Goal: Task Accomplishment & Management: Manage account settings

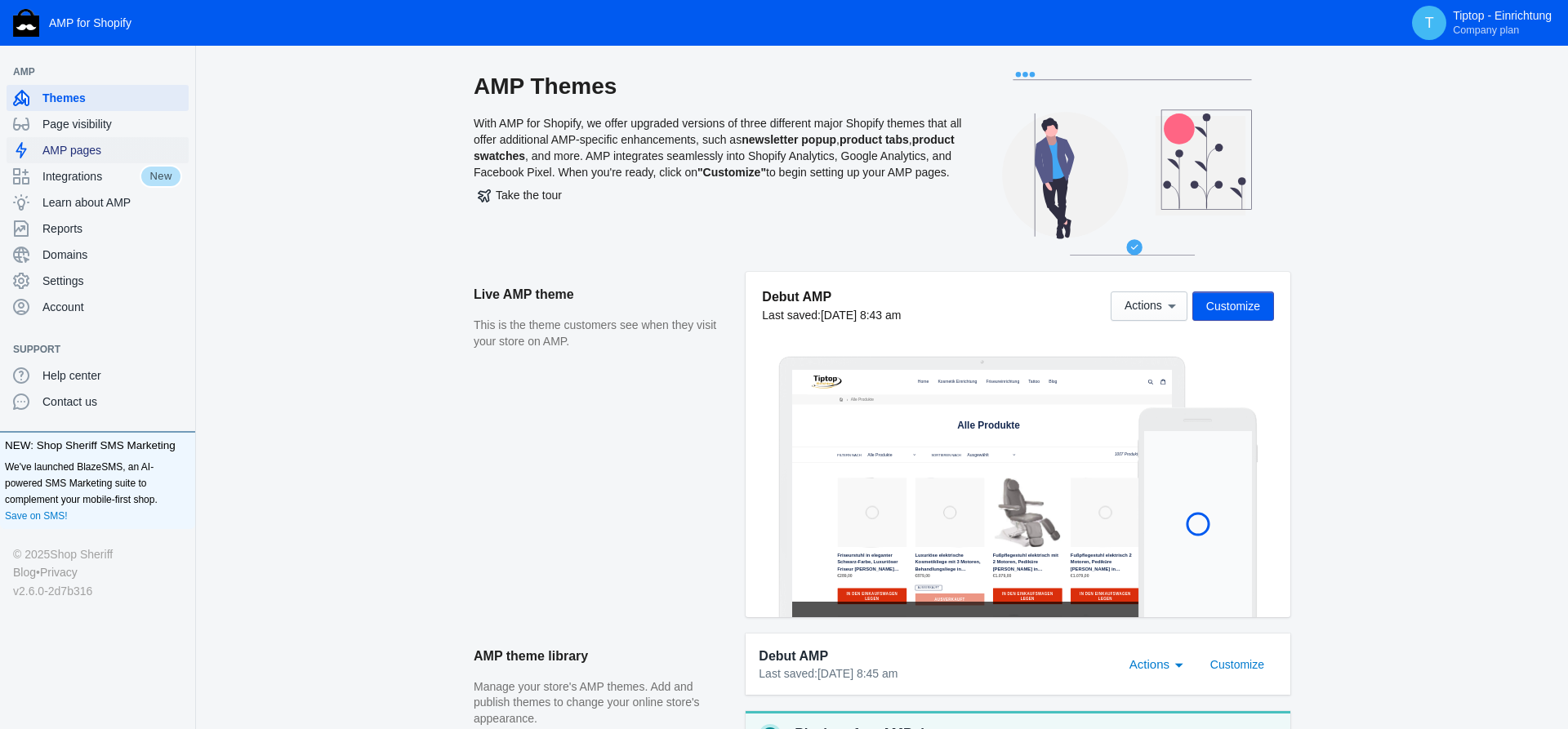
click at [70, 154] on span "AMP pages" at bounding box center [112, 150] width 139 height 16
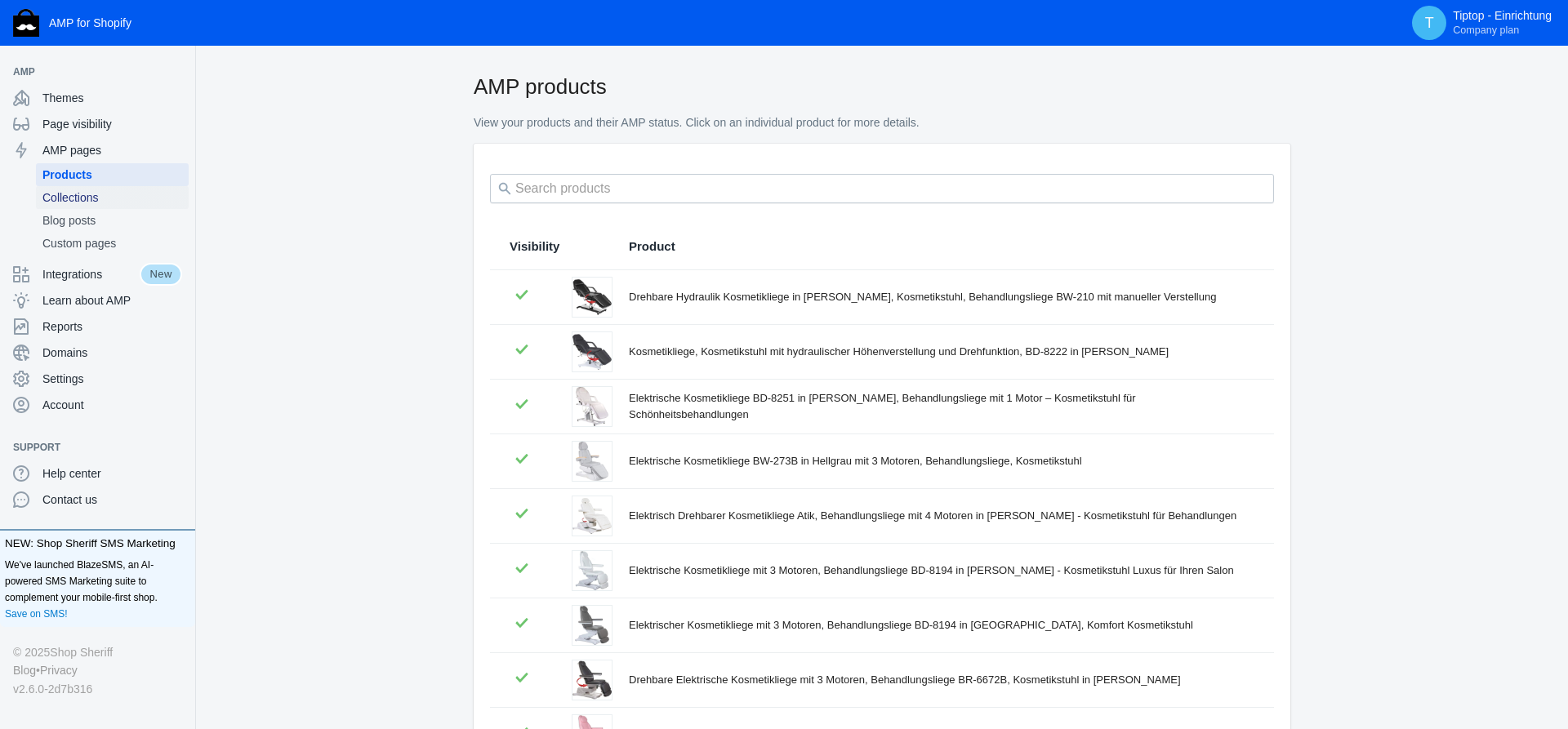
click at [89, 199] on span "Collections" at bounding box center [112, 197] width 139 height 16
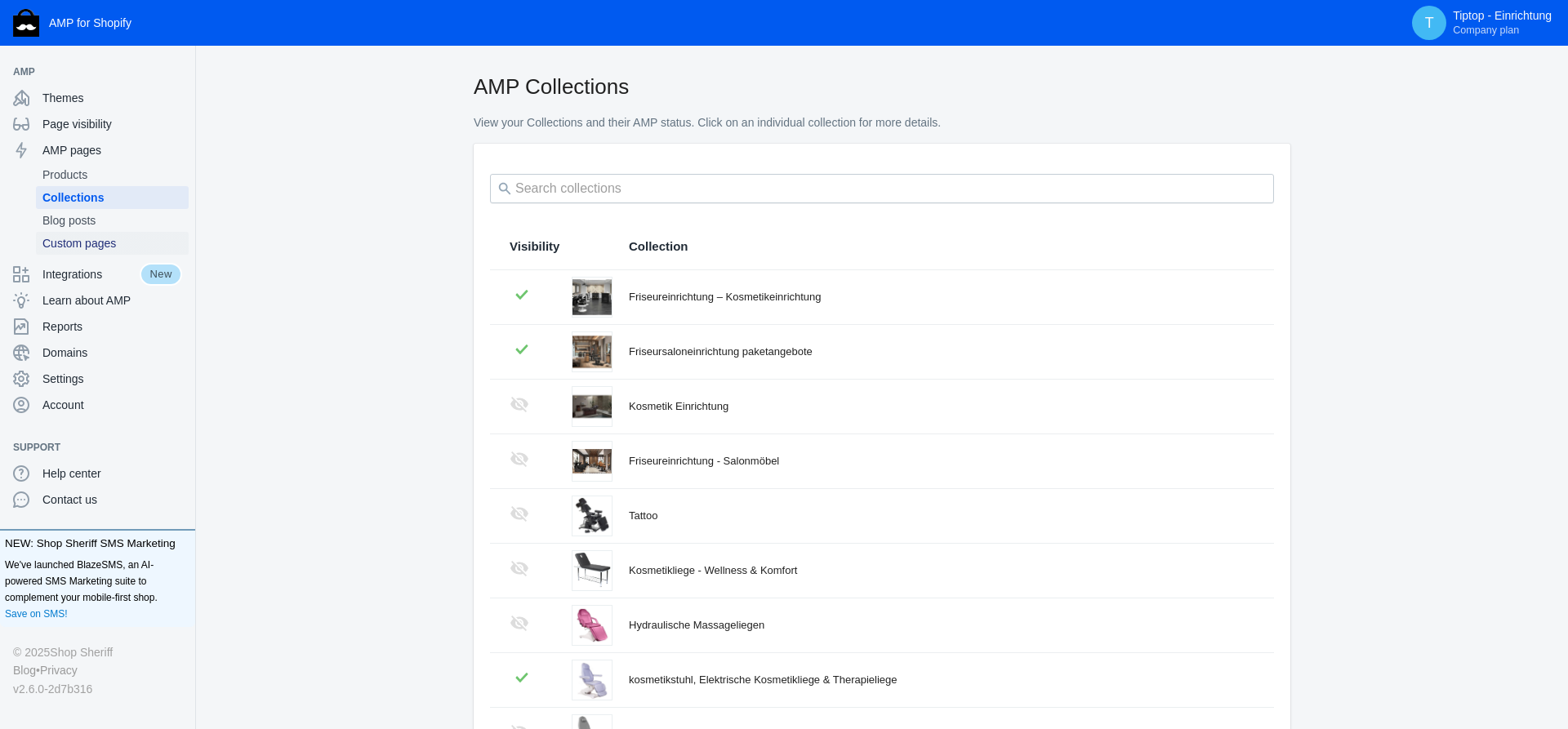
click at [72, 242] on span "Custom pages" at bounding box center [112, 243] width 139 height 16
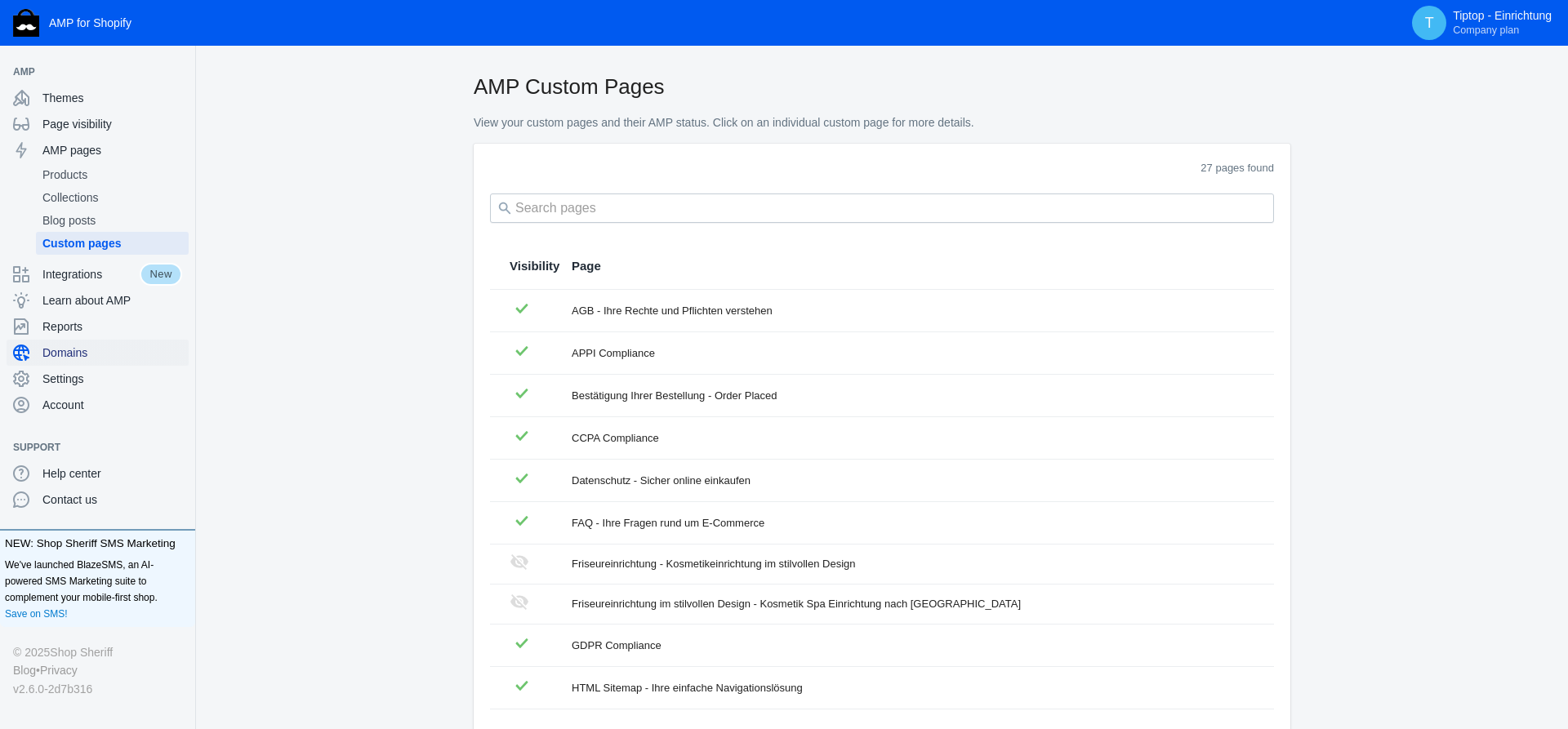
click at [68, 353] on span "Domains" at bounding box center [112, 352] width 139 height 16
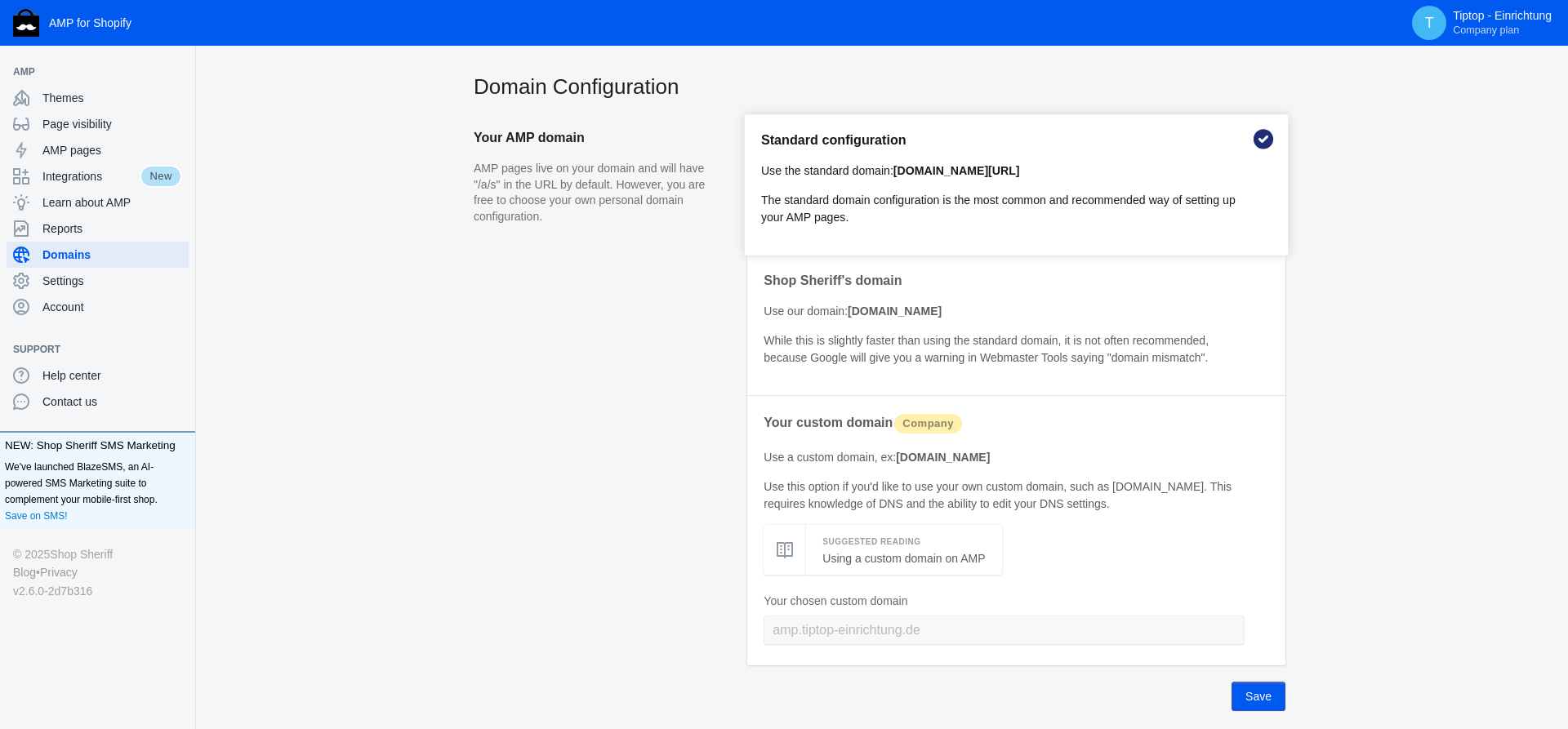
drag, startPoint x: 1044, startPoint y: 174, endPoint x: 897, endPoint y: 174, distance: 147.0
click at [897, 174] on p "Use the standard domain: [DOMAIN_NAME][URL]" at bounding box center [1004, 170] width 486 height 17
drag, startPoint x: 892, startPoint y: 174, endPoint x: 1037, endPoint y: 172, distance: 145.0
click at [1037, 172] on p "Use the standard domain: [DOMAIN_NAME][URL]" at bounding box center [1004, 170] width 486 height 17
copy p "[DOMAIN_NAME][URL]"
